Goal: Information Seeking & Learning: Find specific page/section

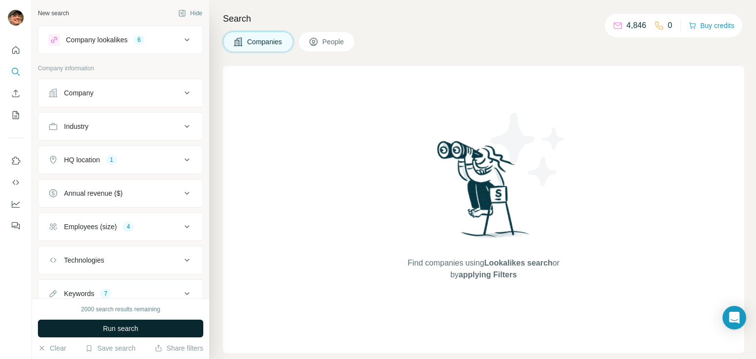
click at [142, 334] on button "Run search" at bounding box center [120, 329] width 165 height 18
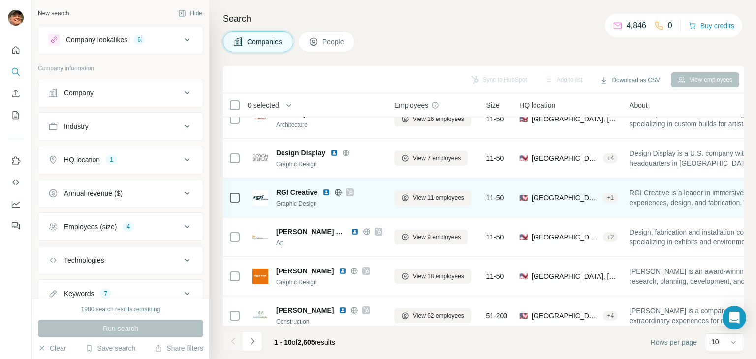
scroll to position [190, 0]
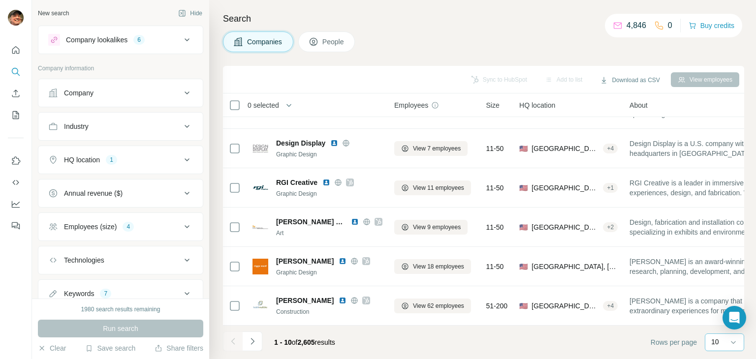
click at [722, 344] on div "10" at bounding box center [723, 342] width 25 height 10
click at [715, 266] on p "60" at bounding box center [717, 267] width 8 height 10
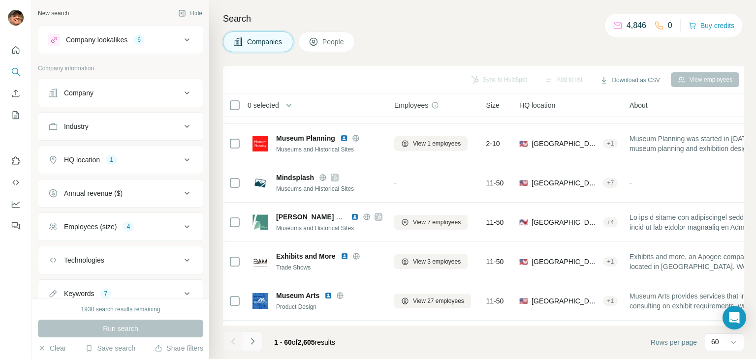
click at [256, 342] on icon "Navigate to next page" at bounding box center [253, 342] width 10 height 10
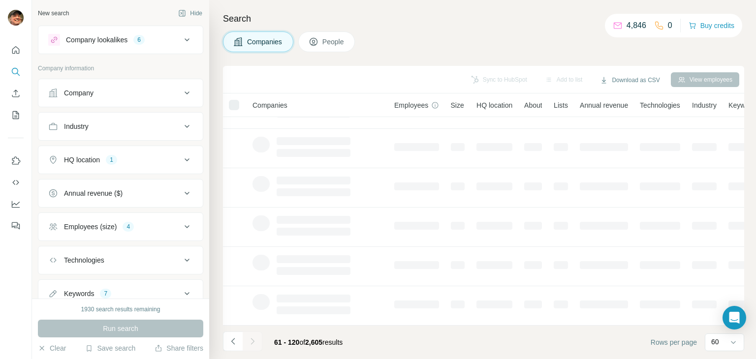
scroll to position [190, 0]
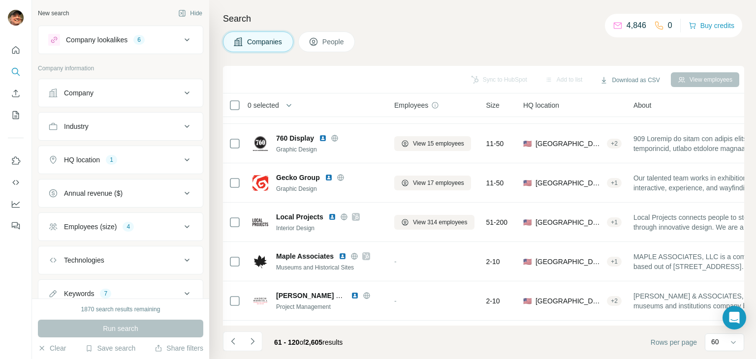
click at [252, 341] on icon "Navigate to next page" at bounding box center [253, 342] width 10 height 10
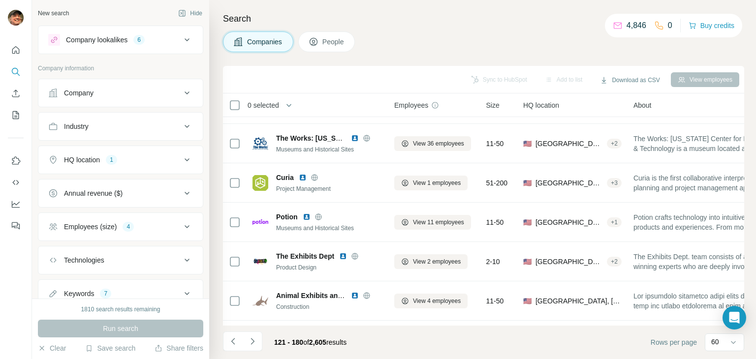
click at [252, 341] on icon "Navigate to next page" at bounding box center [253, 342] width 10 height 10
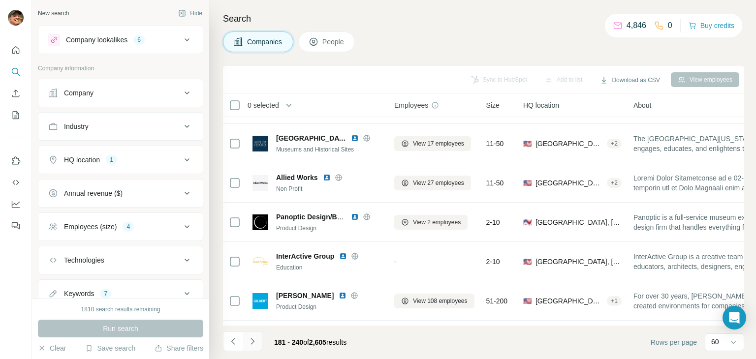
click at [253, 341] on icon "Navigate to next page" at bounding box center [253, 342] width 10 height 10
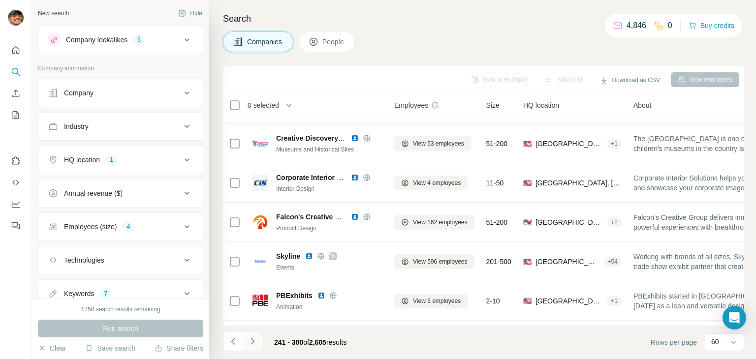
click at [255, 342] on icon "Navigate to next page" at bounding box center [253, 342] width 10 height 10
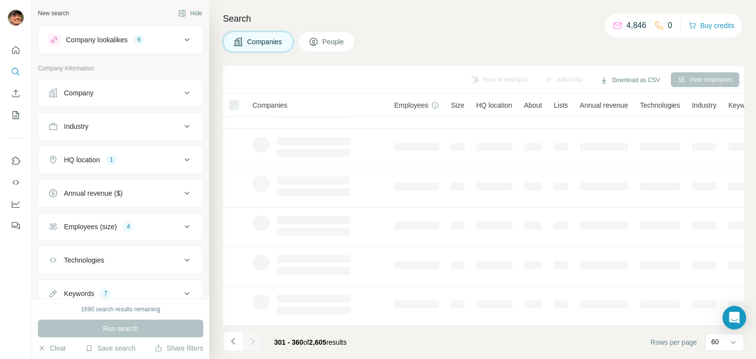
click at [255, 342] on icon "Navigate to next page" at bounding box center [253, 342] width 10 height 10
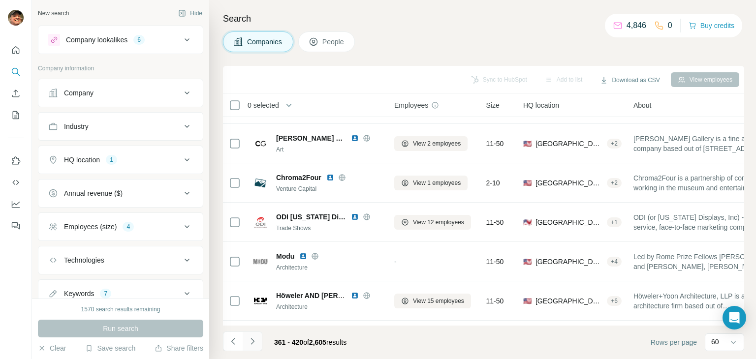
click at [255, 342] on icon "Navigate to next page" at bounding box center [253, 342] width 10 height 10
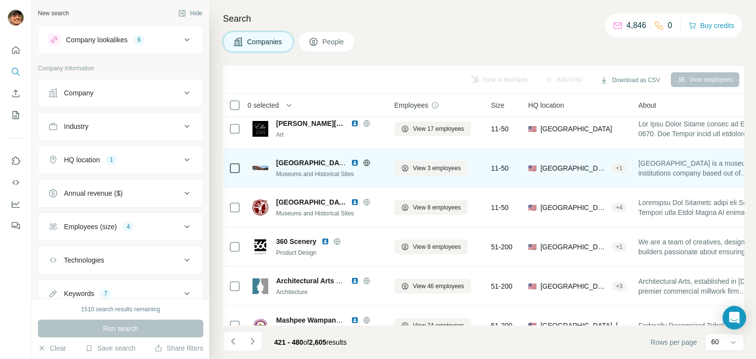
scroll to position [98, 0]
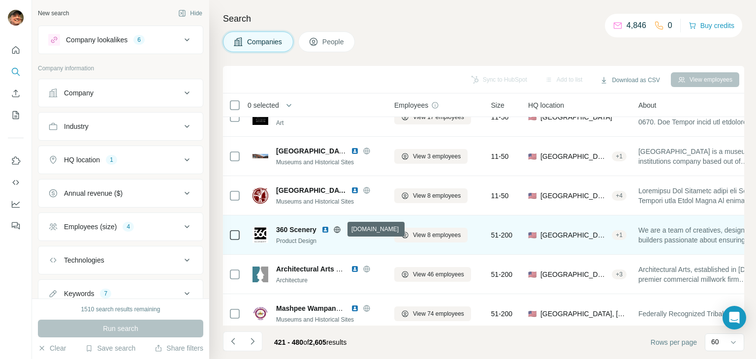
click at [340, 230] on icon at bounding box center [337, 230] width 8 height 8
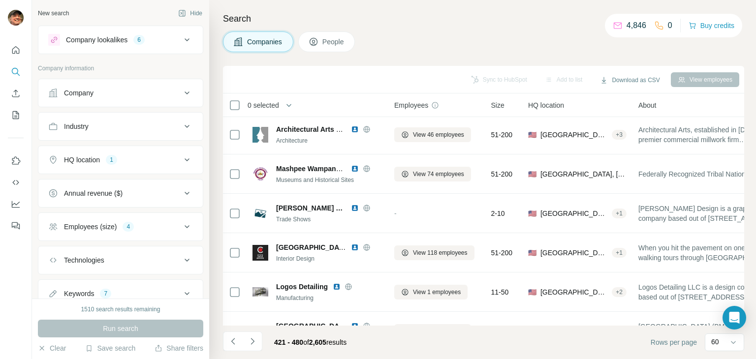
scroll to position [246, 0]
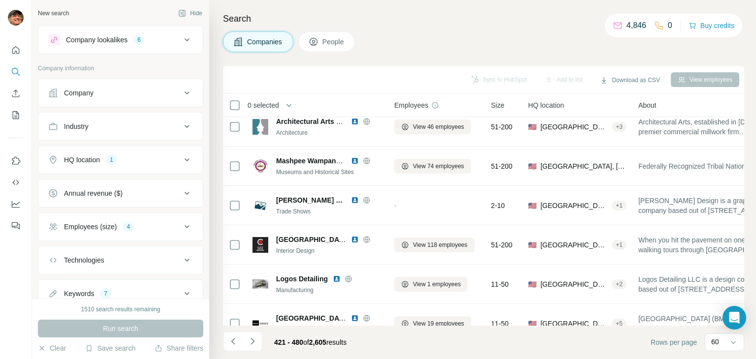
click at [185, 160] on icon at bounding box center [187, 160] width 5 height 3
click at [181, 160] on icon at bounding box center [187, 160] width 12 height 12
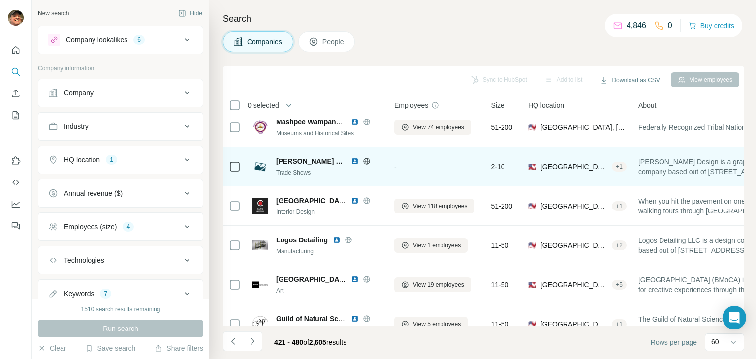
scroll to position [345, 0]
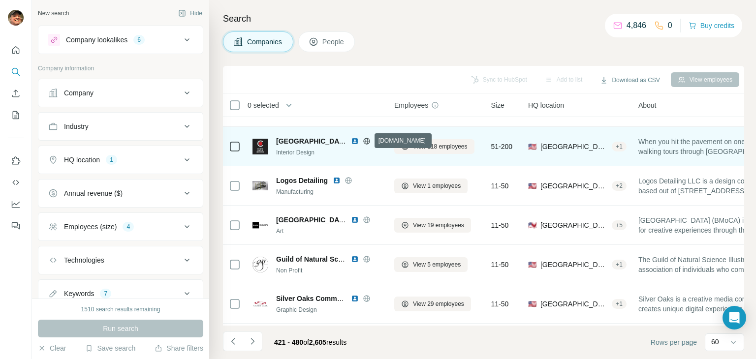
click at [369, 142] on icon at bounding box center [366, 141] width 6 height 6
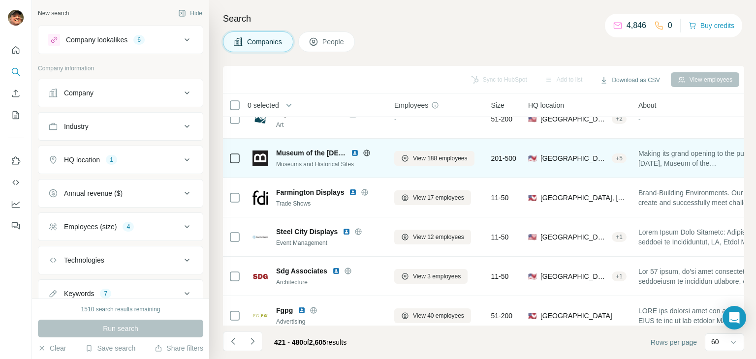
scroll to position [886, 0]
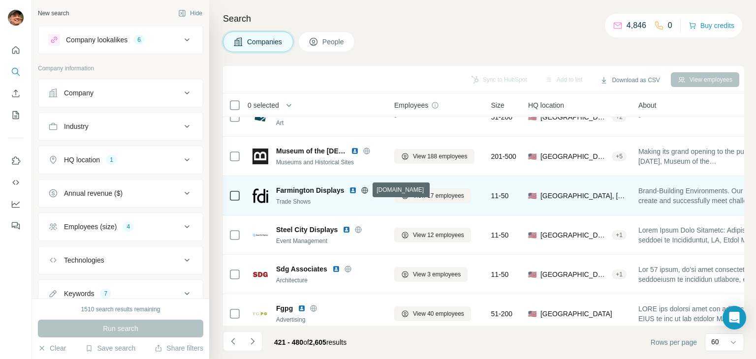
click at [364, 190] on icon at bounding box center [365, 190] width 6 height 0
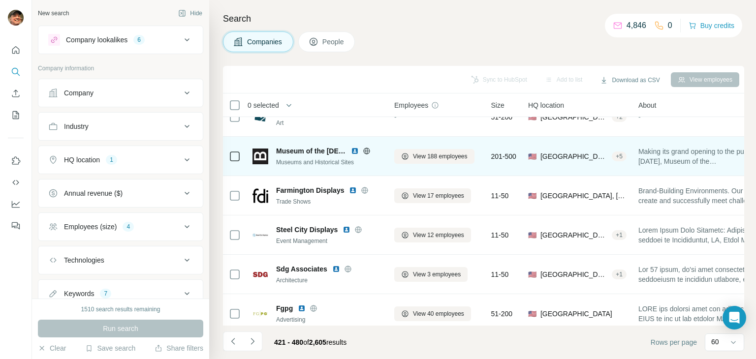
scroll to position [985, 0]
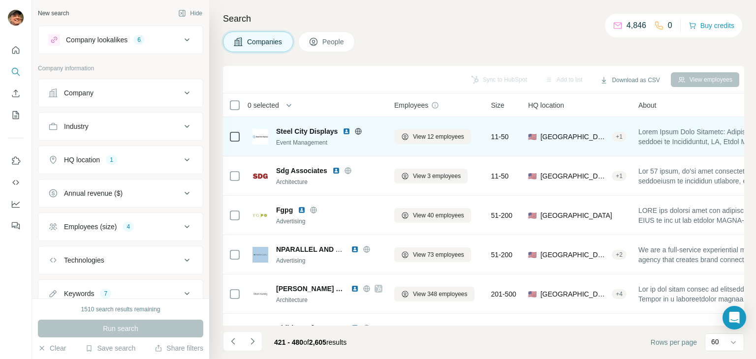
click at [358, 130] on icon at bounding box center [359, 132] width 8 height 8
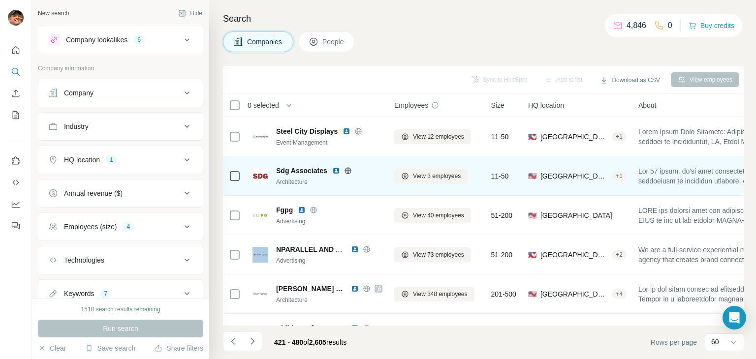
click at [347, 171] on icon at bounding box center [348, 170] width 2 height 6
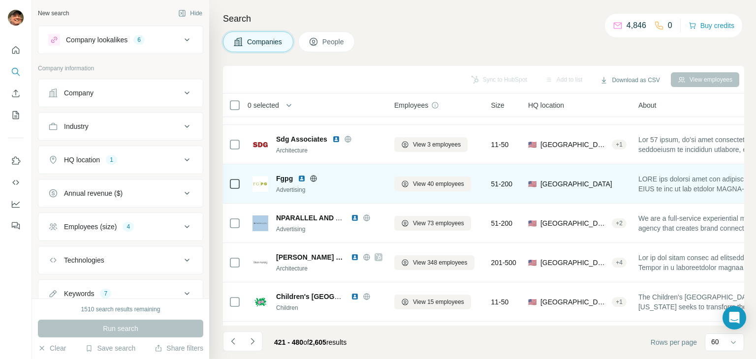
scroll to position [1034, 0]
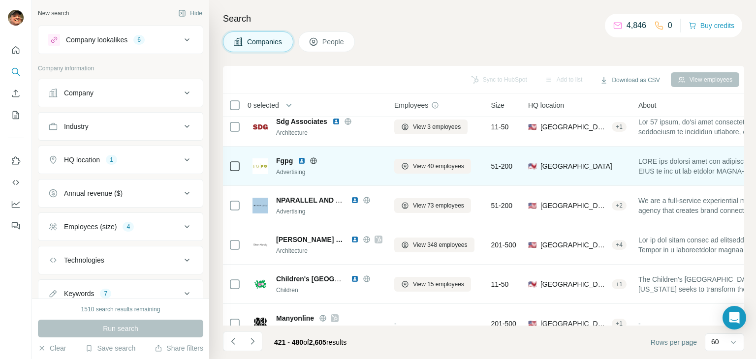
click at [315, 161] on icon at bounding box center [314, 161] width 8 height 8
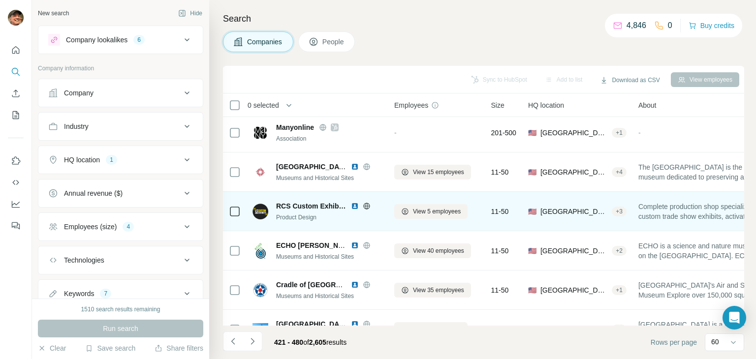
scroll to position [1231, 0]
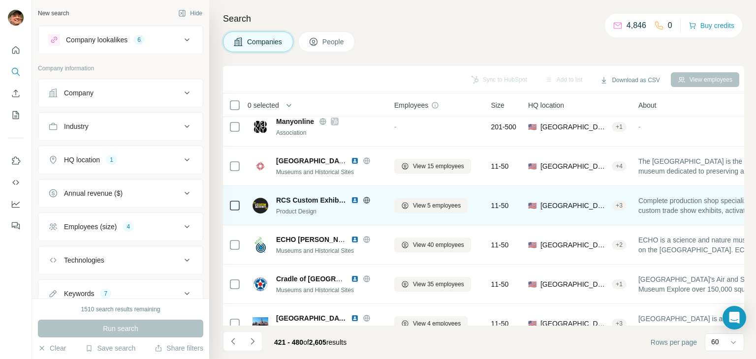
click at [367, 200] on icon at bounding box center [366, 200] width 2 height 6
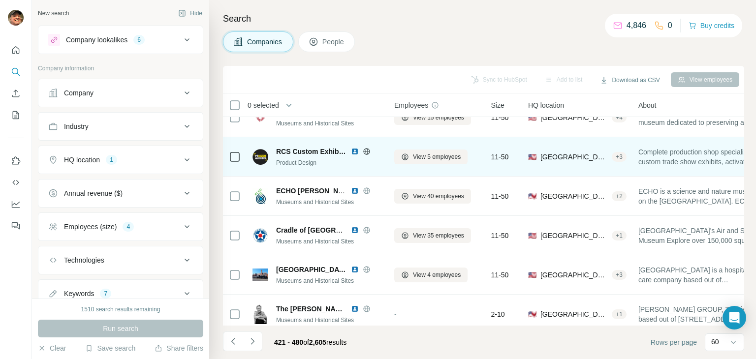
scroll to position [1329, 0]
